Goal: Communication & Community: Share content

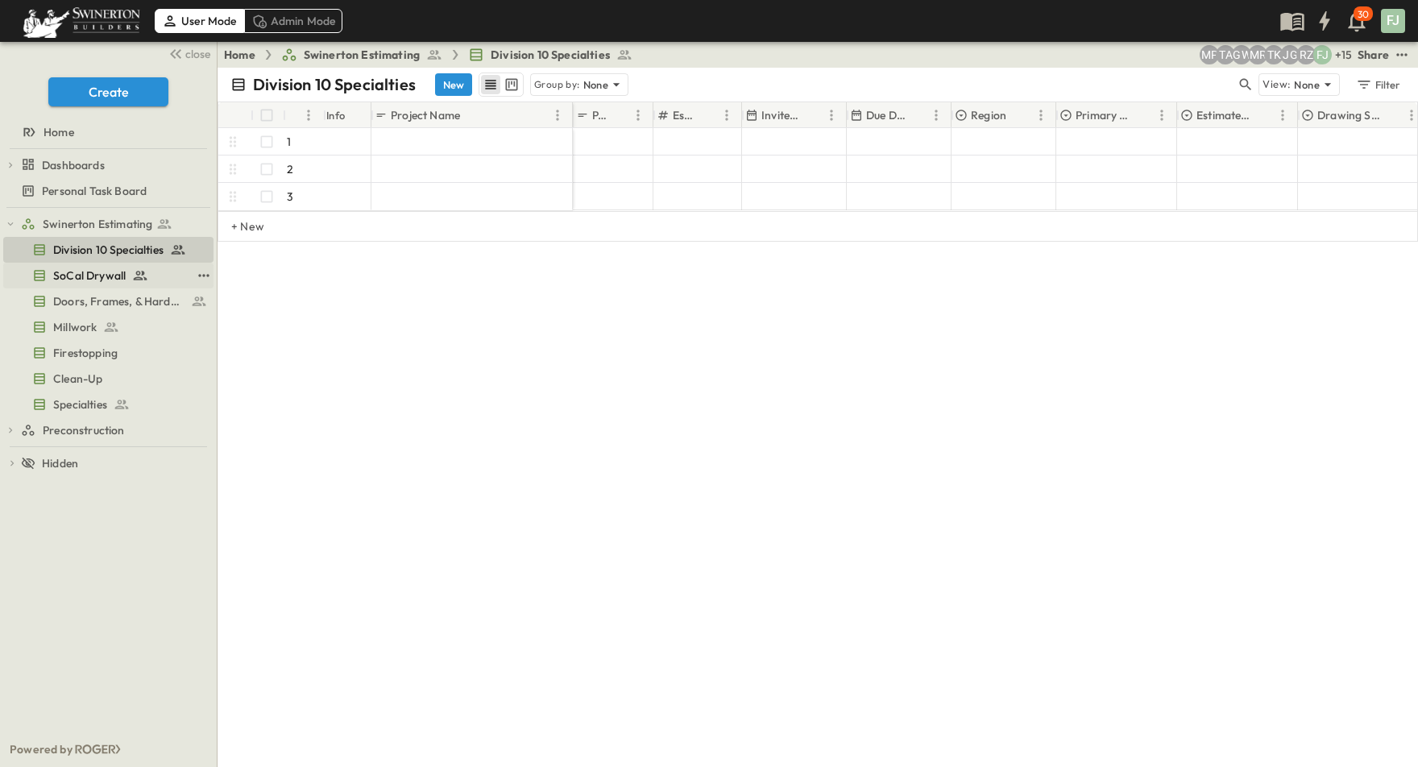
click at [89, 268] on span "SoCal Drywall" at bounding box center [89, 276] width 73 height 16
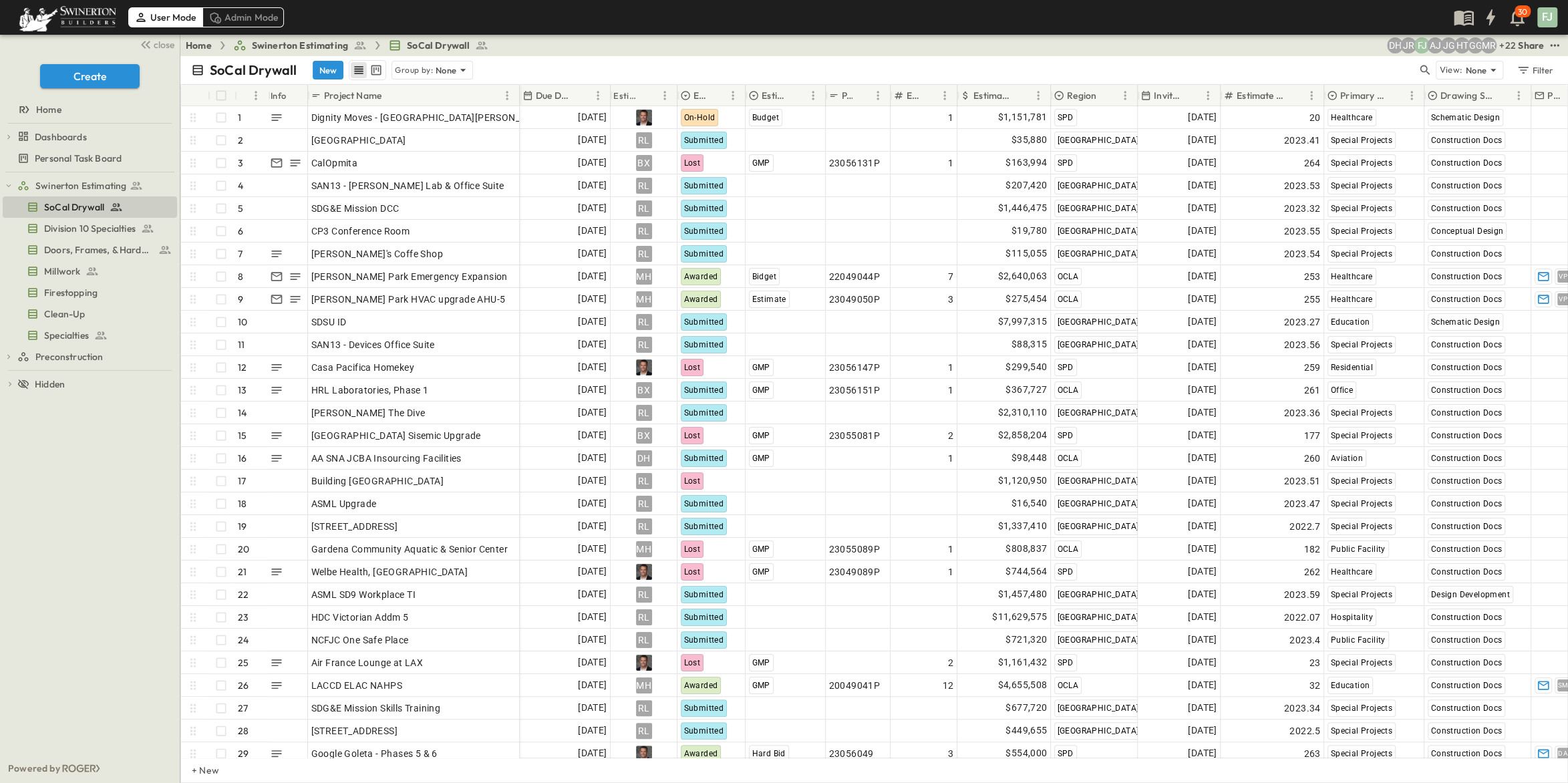
click at [1541, 41] on div "Share" at bounding box center [1531, 46] width 26 height 13
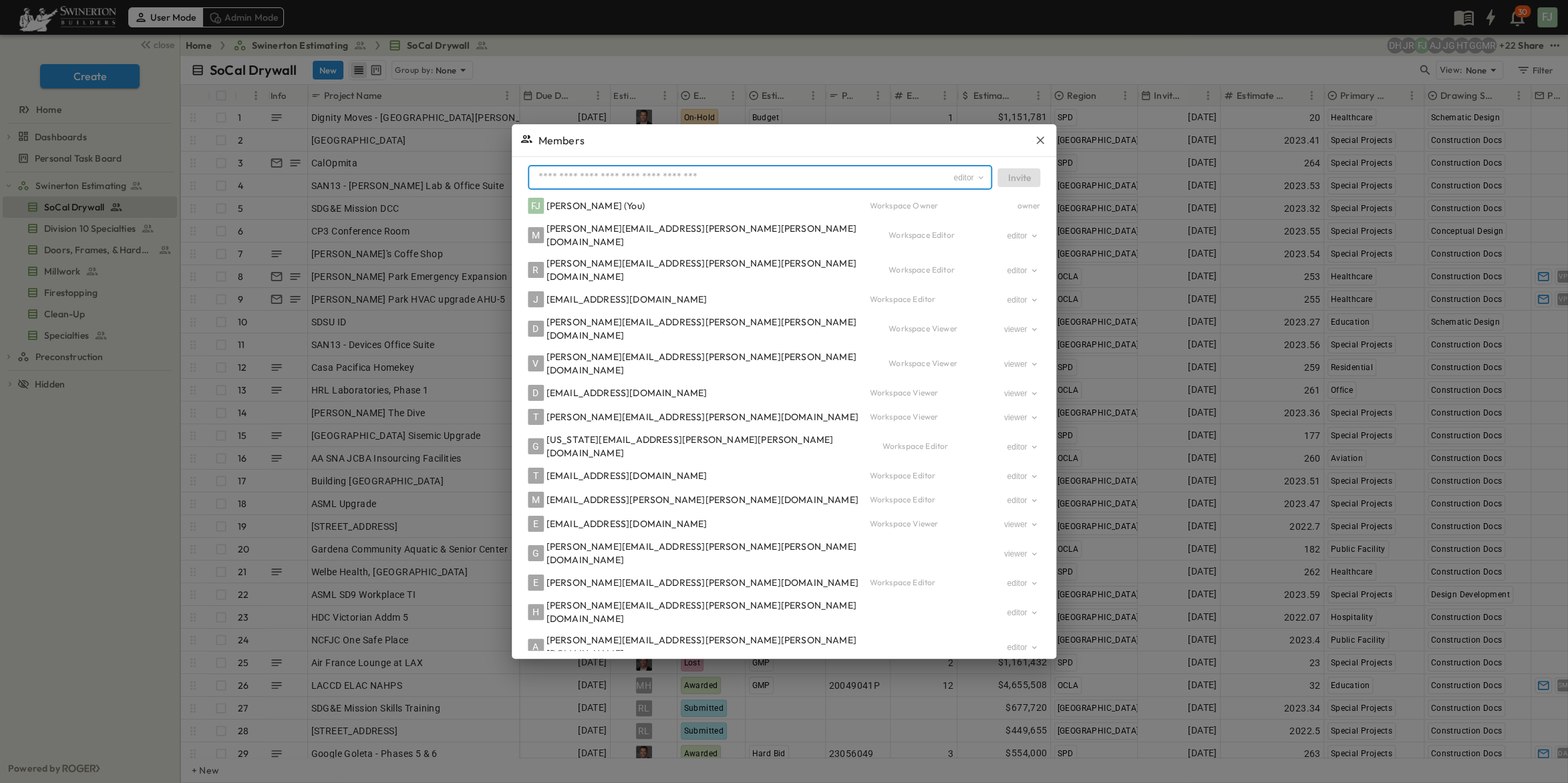
click at [658, 168] on input "text" at bounding box center [743, 177] width 420 height 19
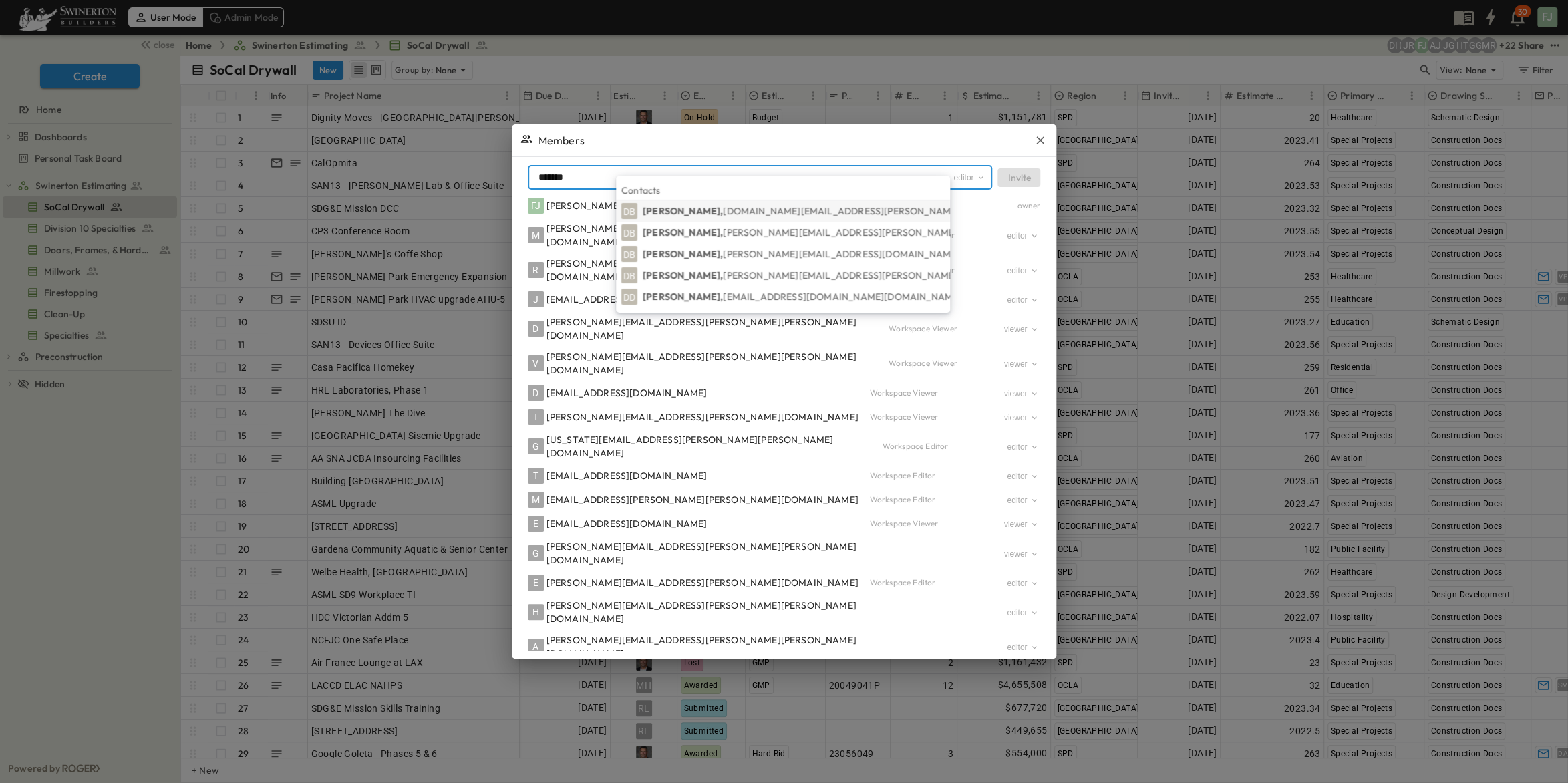
type input "*******"
click at [786, 216] on span "David.Boston@swinerton.com" at bounding box center [881, 211] width 314 height 12
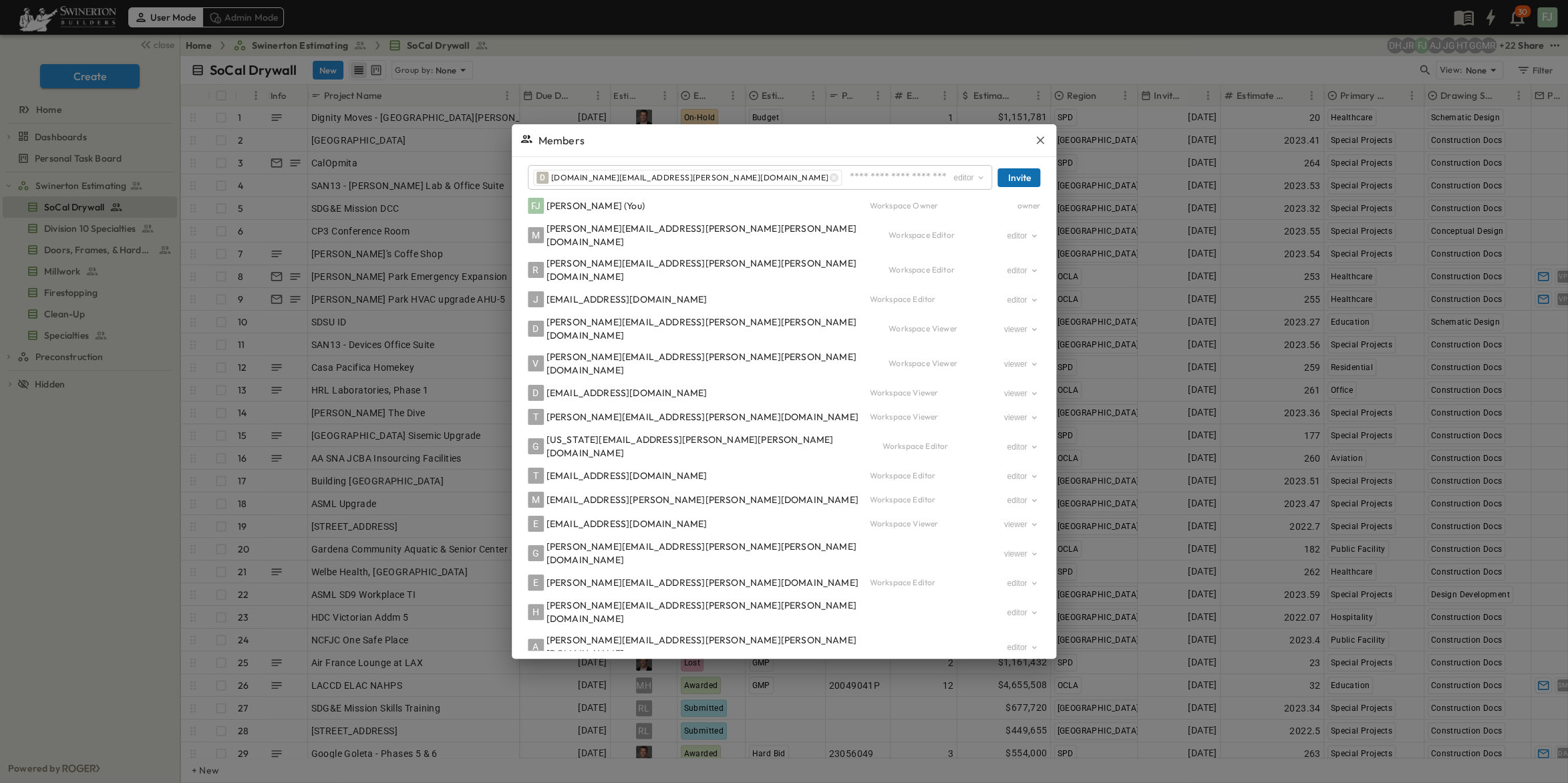
click at [998, 168] on button "Invite" at bounding box center [1019, 178] width 43 height 19
click at [1032, 136] on button "button" at bounding box center [1040, 140] width 16 height 16
